Goal: Book appointment/travel/reservation

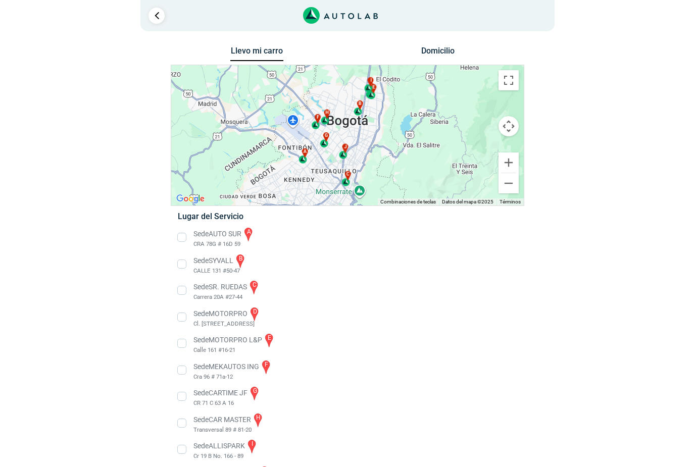
scroll to position [31, 0]
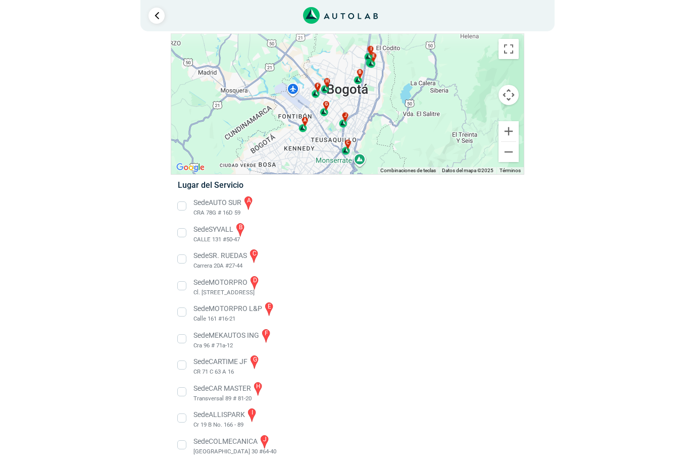
click at [183, 309] on li "Sede MOTORPRO L&P e Calle 161 #16-21" at bounding box center [347, 312] width 354 height 23
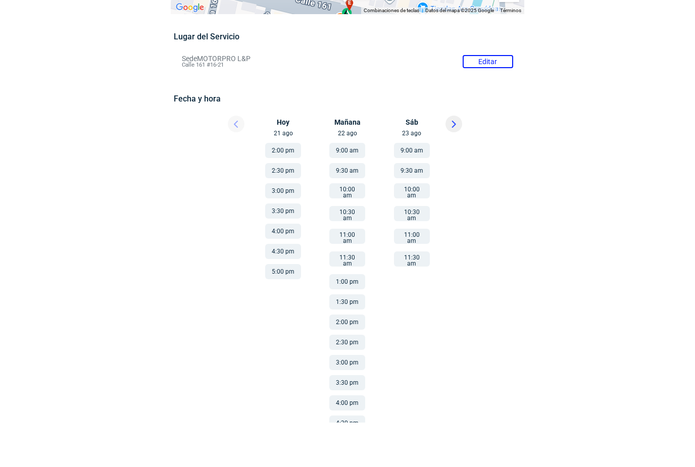
scroll to position [56, 0]
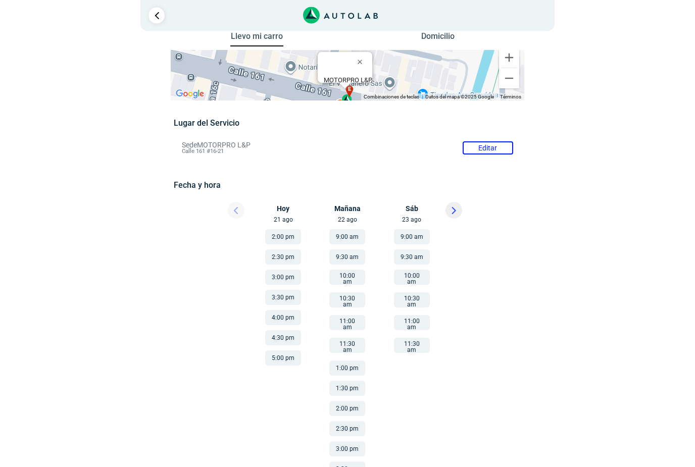
click at [279, 301] on button "3:30 pm" at bounding box center [283, 297] width 36 height 15
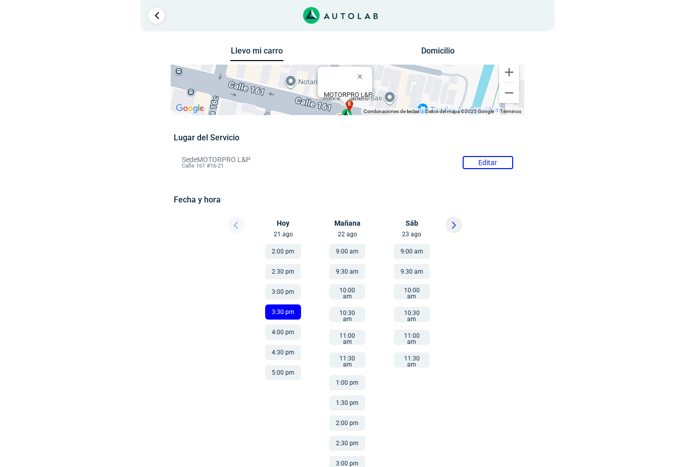
scroll to position [15, 0]
